Goal: Navigation & Orientation: Go to known website

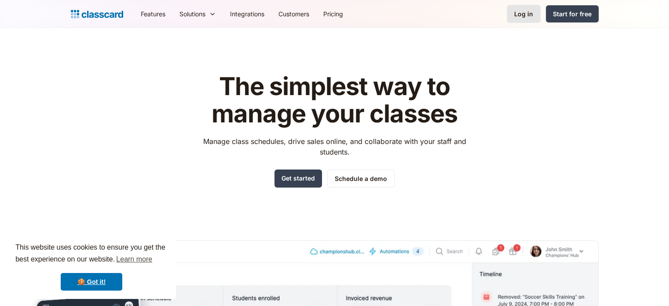
click at [516, 21] on link "Log in" at bounding box center [524, 14] width 34 height 18
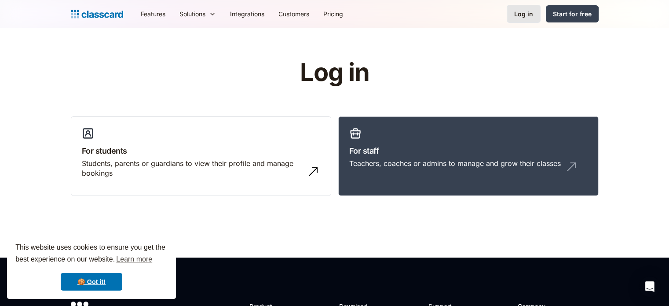
click at [515, 21] on link "Log in" at bounding box center [524, 14] width 34 height 18
click at [95, 284] on link "🍪 Got it!" at bounding box center [92, 282] width 62 height 18
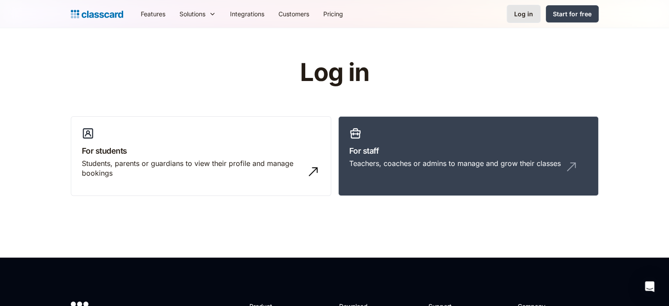
click at [516, 15] on div "Log in" at bounding box center [524, 13] width 19 height 9
click at [515, 15] on link "Log in" at bounding box center [524, 14] width 34 height 18
